Goal: Transaction & Acquisition: Obtain resource

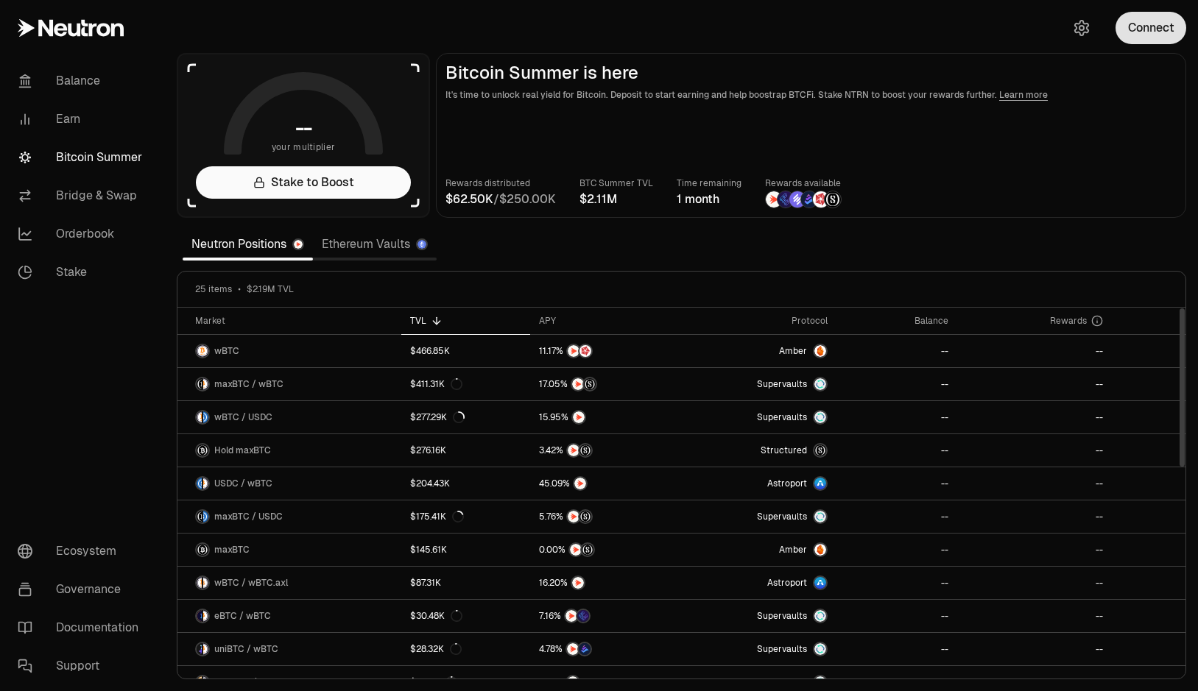
click at [1137, 37] on button "Connect" at bounding box center [1151, 28] width 71 height 32
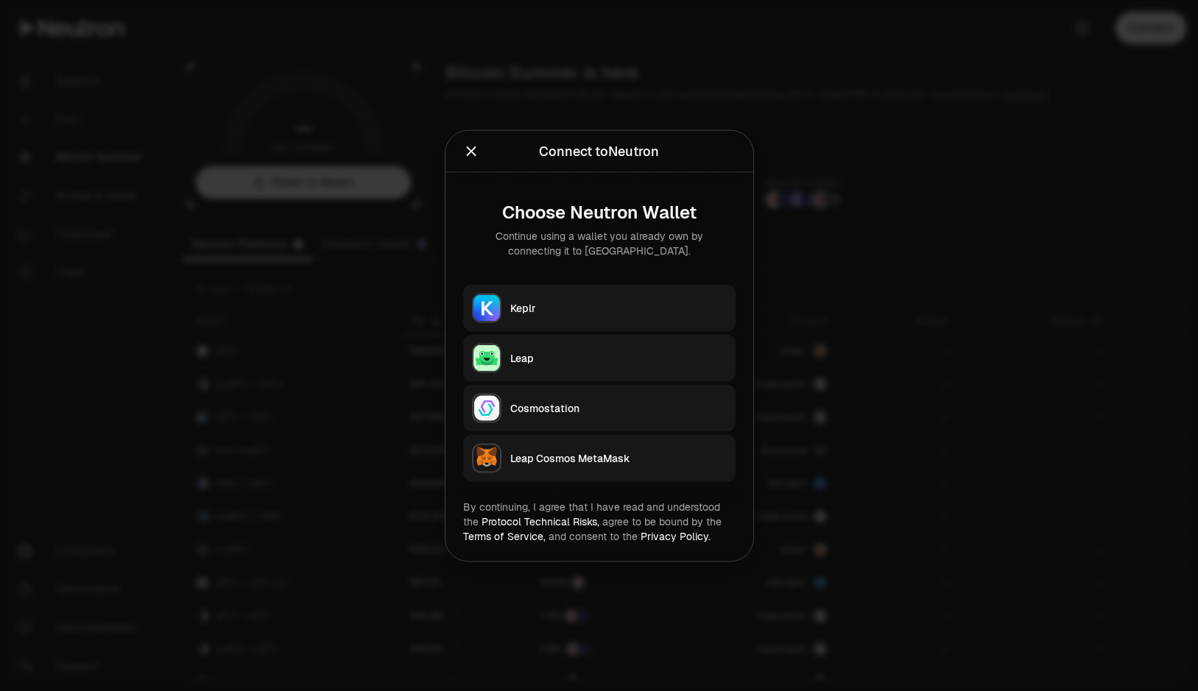
click at [632, 306] on div "Keplr" at bounding box center [618, 307] width 216 height 15
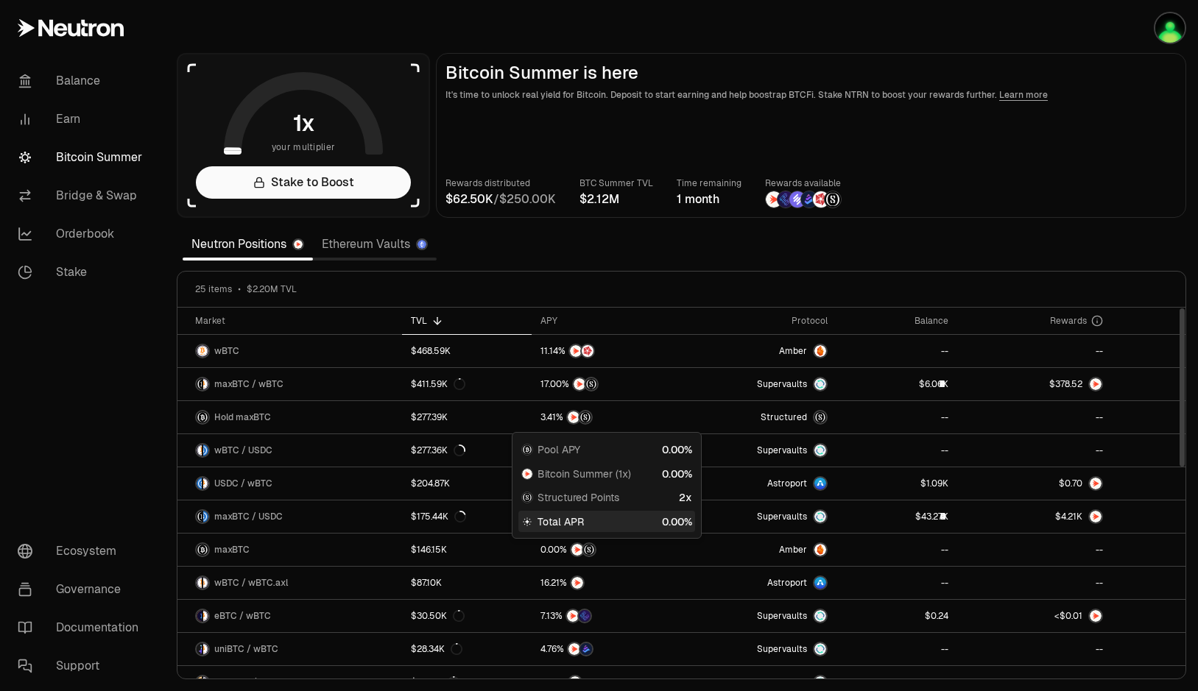
click at [1074, 228] on section "your multiplier Stake to Boost Bitcoin Summer is here It's time to unlock real …" at bounding box center [681, 345] width 1033 height 691
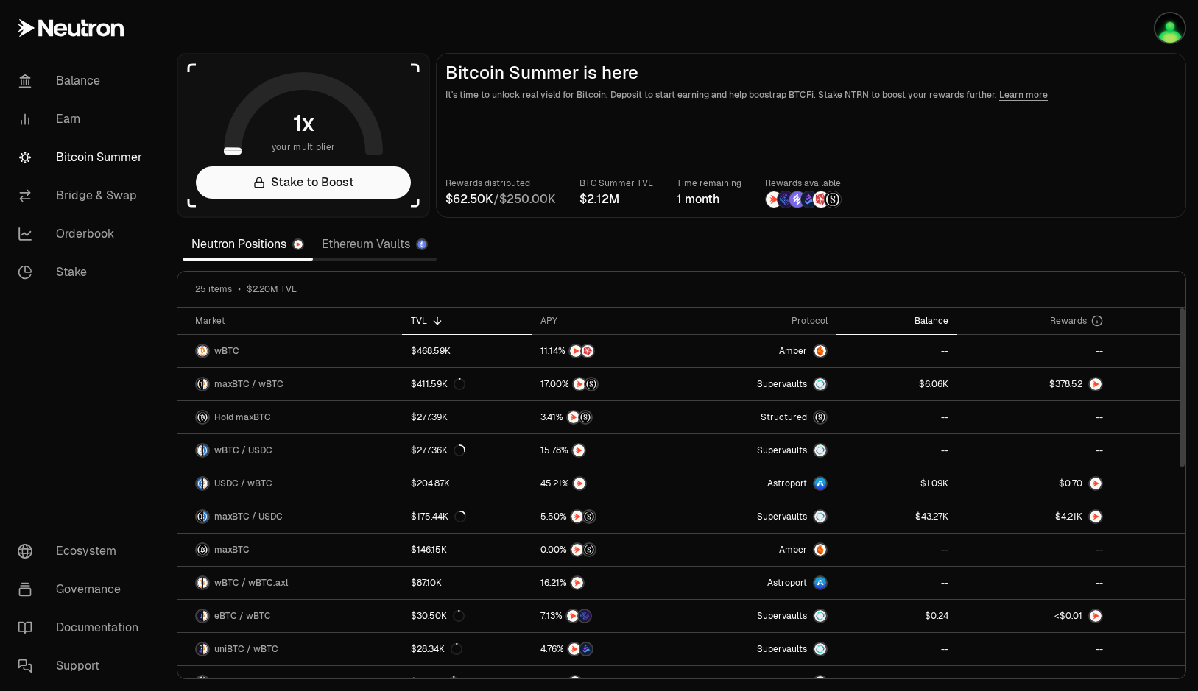
click at [919, 314] on th "Balance" at bounding box center [897, 321] width 121 height 27
